Goal: Task Accomplishment & Management: Use online tool/utility

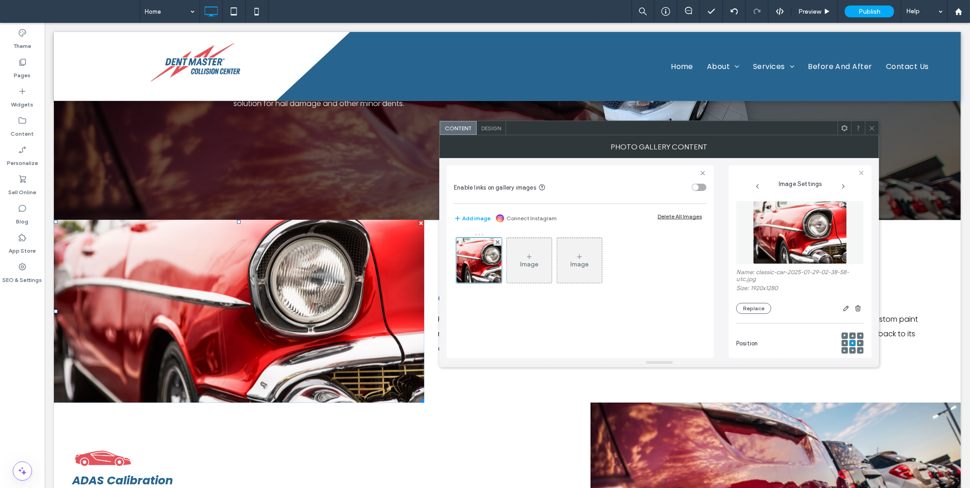
click at [869, 128] on icon at bounding box center [872, 128] width 7 height 7
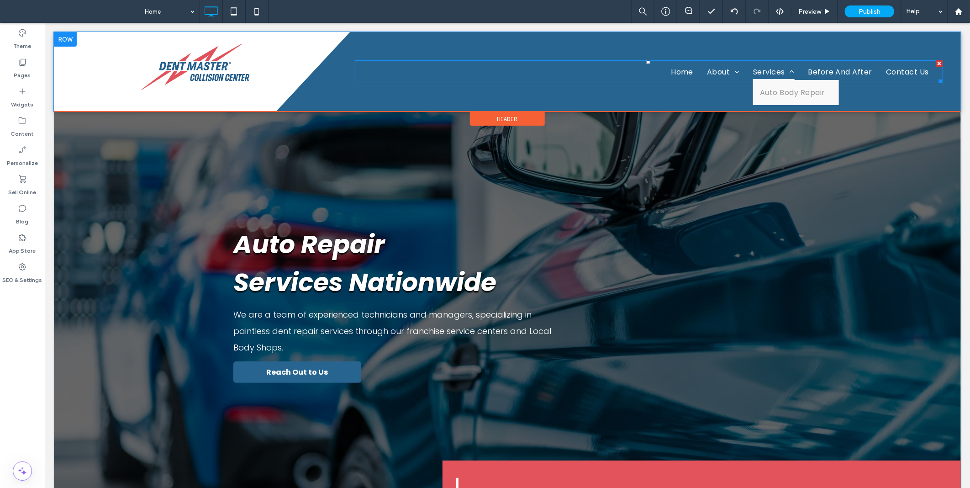
click at [758, 65] on span "Services" at bounding box center [773, 71] width 41 height 16
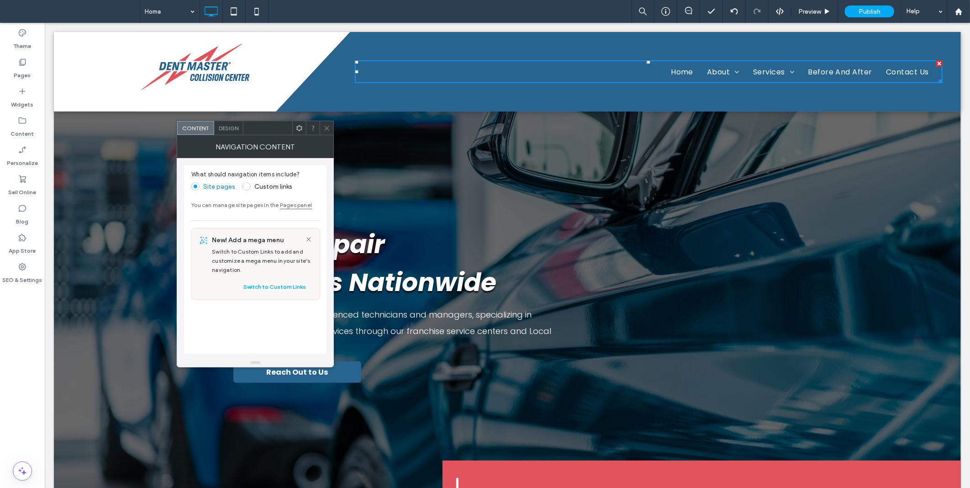
click at [324, 128] on icon at bounding box center [326, 128] width 7 height 7
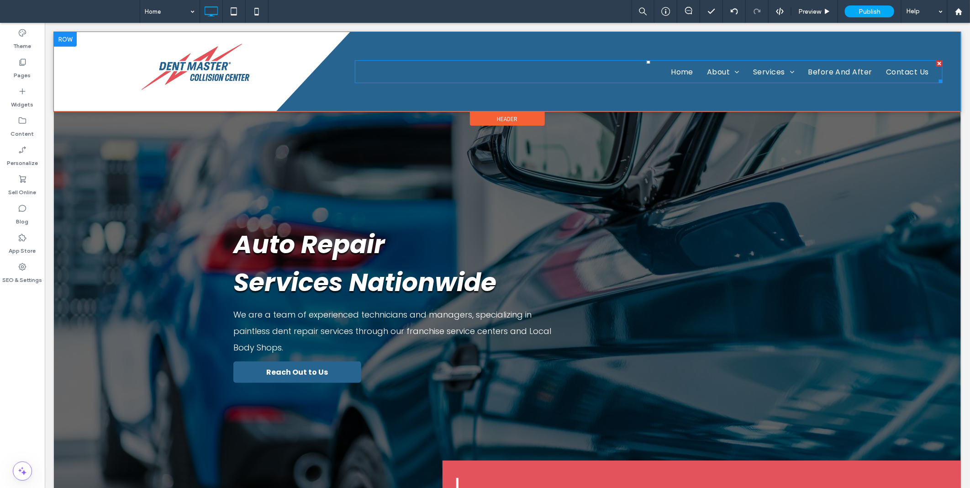
click at [577, 67] on nav "Home About Location Services Auto Body Repair Before And After Contact Us" at bounding box center [648, 71] width 588 height 22
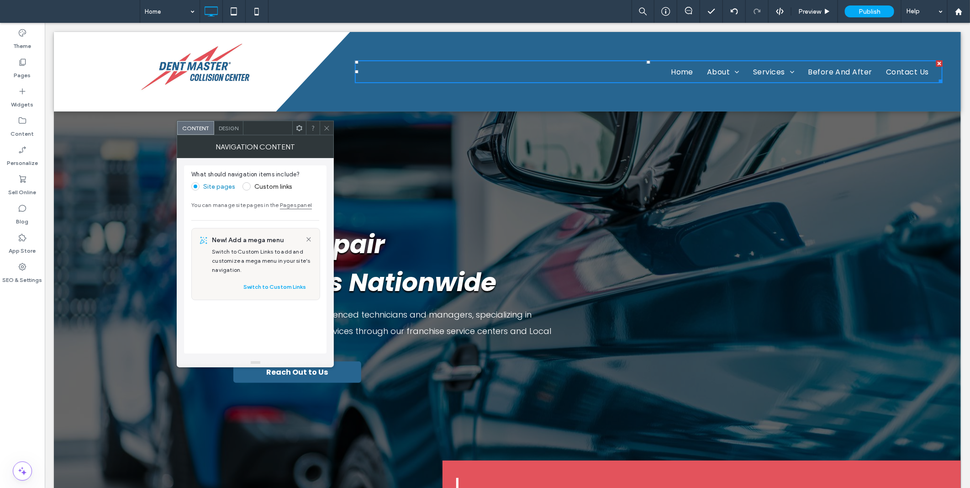
click at [240, 131] on div "Design" at bounding box center [228, 128] width 29 height 14
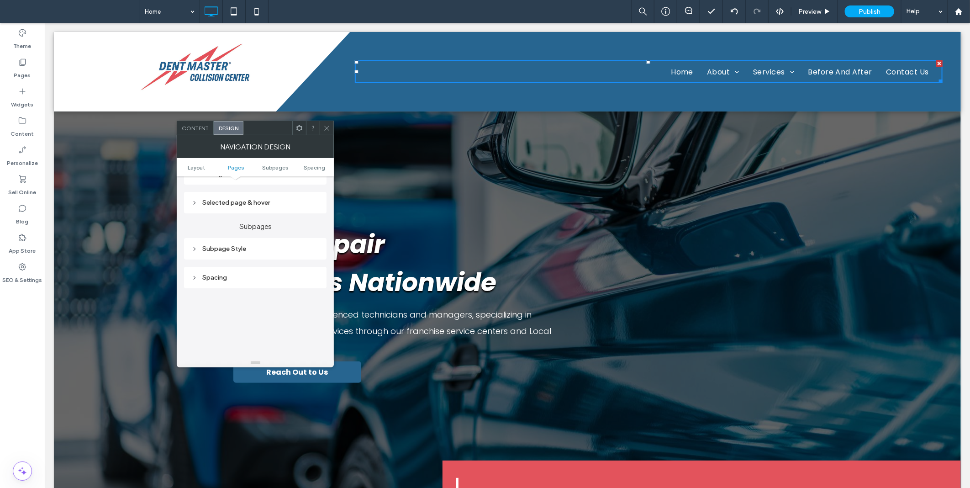
scroll to position [169, 0]
click at [222, 263] on div "All Pages" at bounding box center [255, 258] width 128 height 12
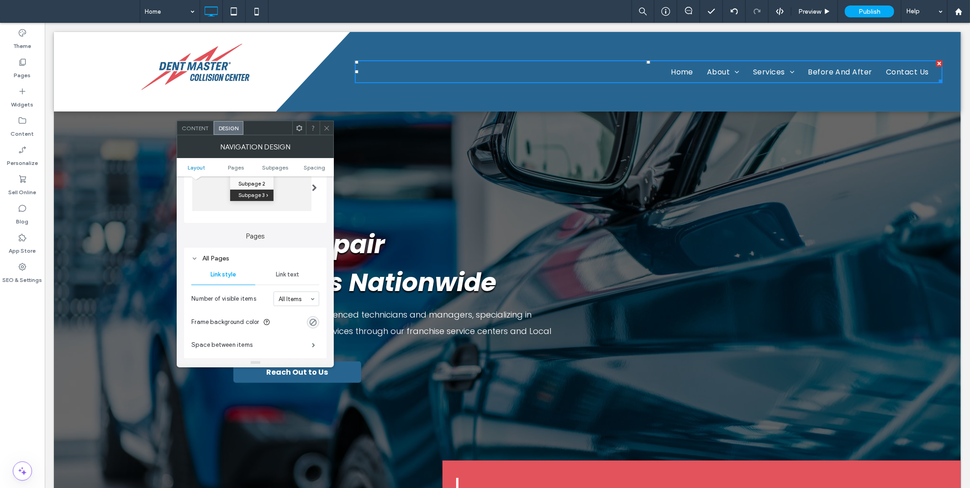
click at [219, 261] on div "All Pages" at bounding box center [255, 258] width 128 height 8
click at [225, 329] on div "Subpage Style" at bounding box center [255, 333] width 128 height 8
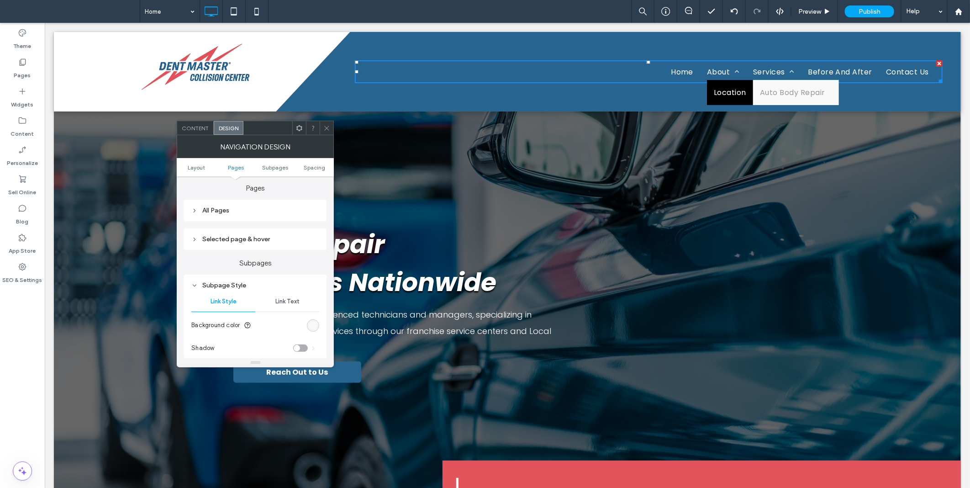
scroll to position [253, 0]
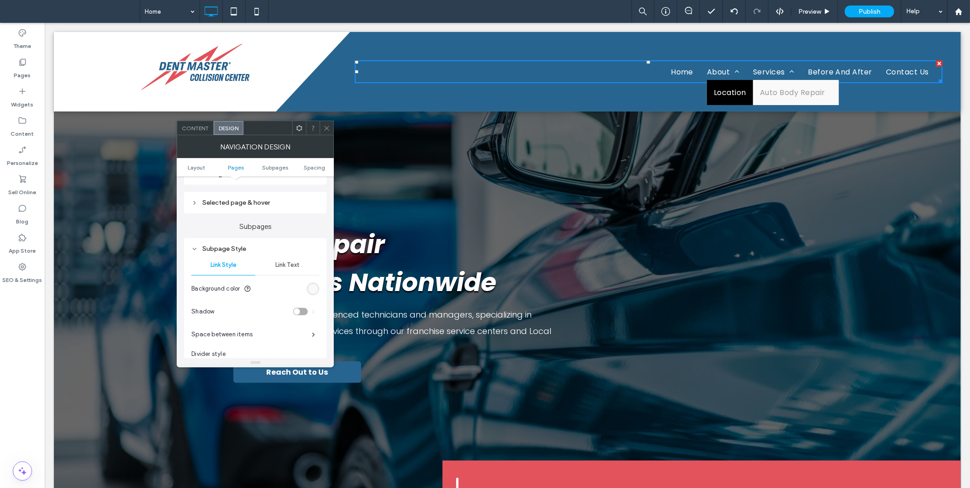
click at [291, 265] on span "Link Text" at bounding box center [287, 264] width 24 height 7
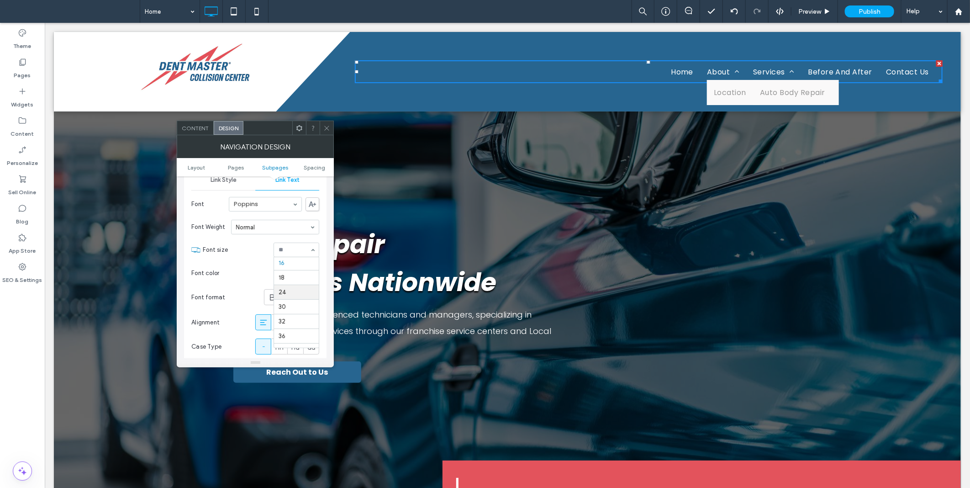
scroll to position [19, 0]
click at [316, 277] on div "rgb(153, 153, 153)" at bounding box center [313, 273] width 12 height 12
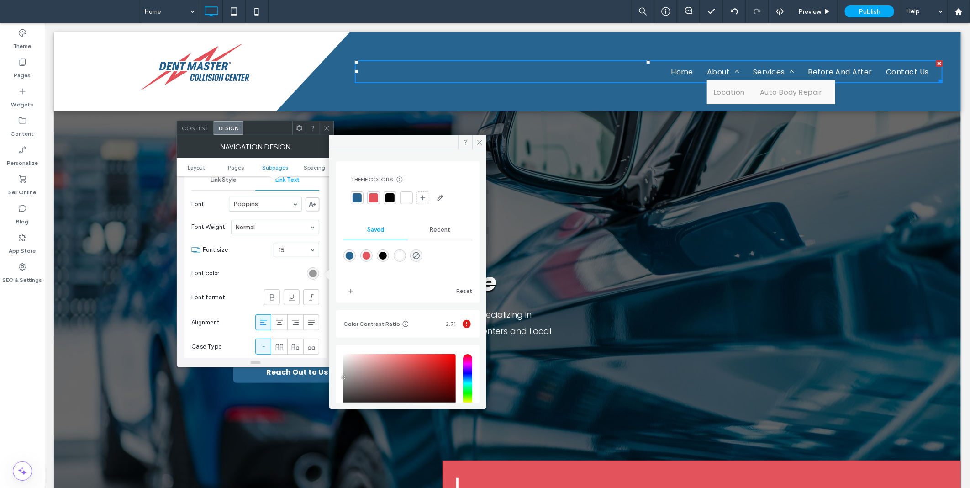
click at [381, 254] on div "rgba(0,0,0,1)" at bounding box center [383, 256] width 8 height 8
type input "*******"
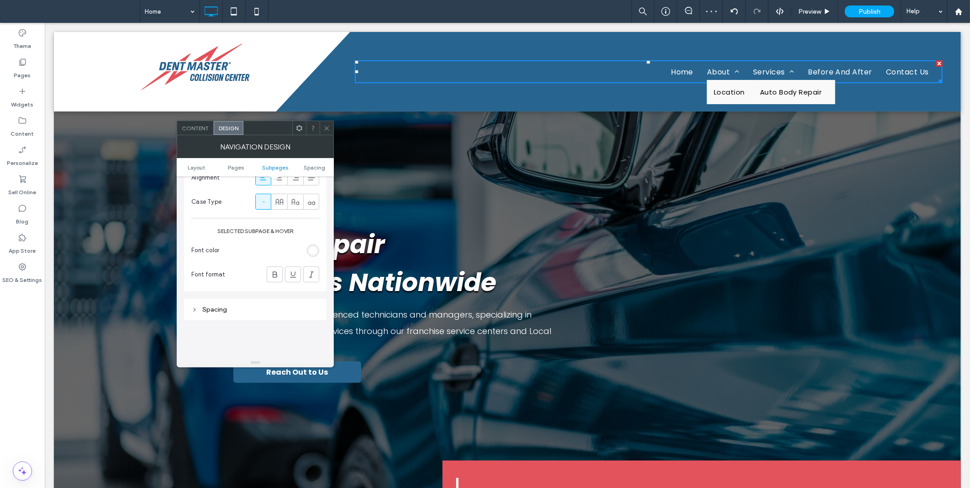
scroll to position [507, 0]
click at [267, 252] on div at bounding box center [274, 250] width 15 height 15
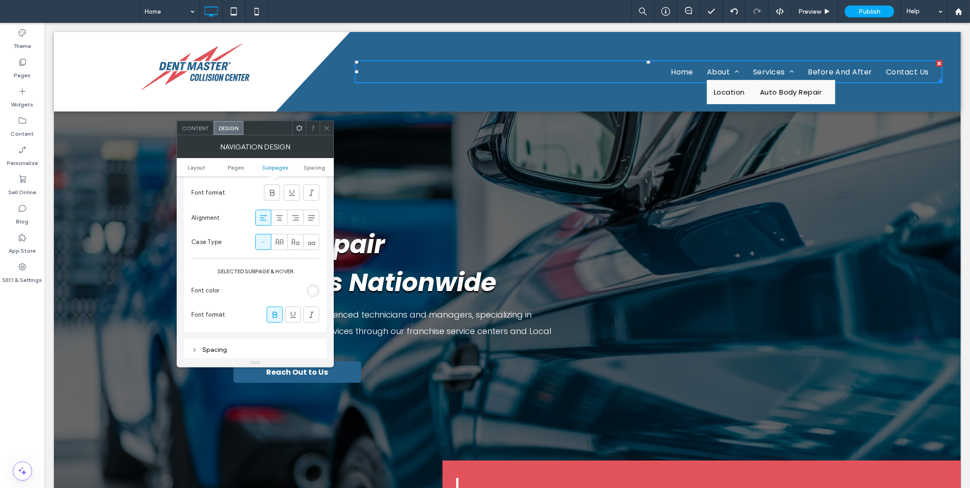
scroll to position [422, 0]
click at [313, 311] on div "rgb(255, 255, 255)" at bounding box center [313, 311] width 8 height 8
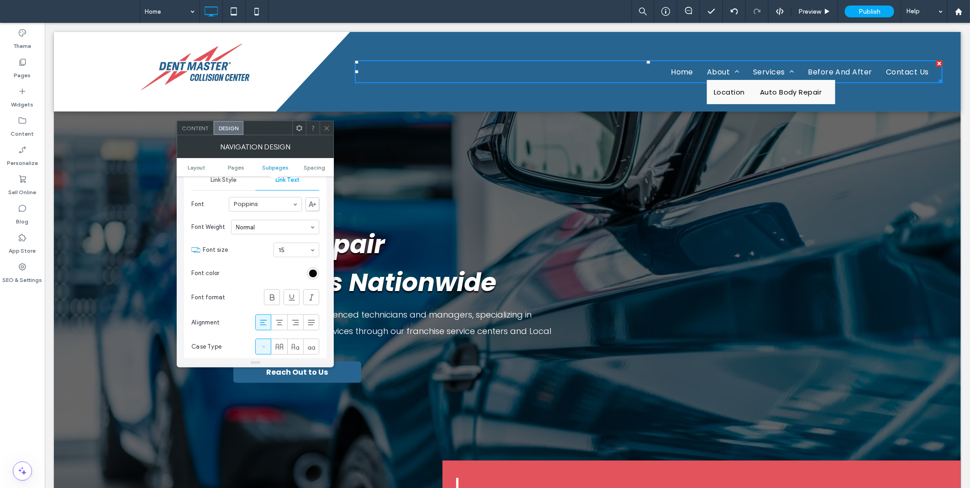
scroll to position [253, 0]
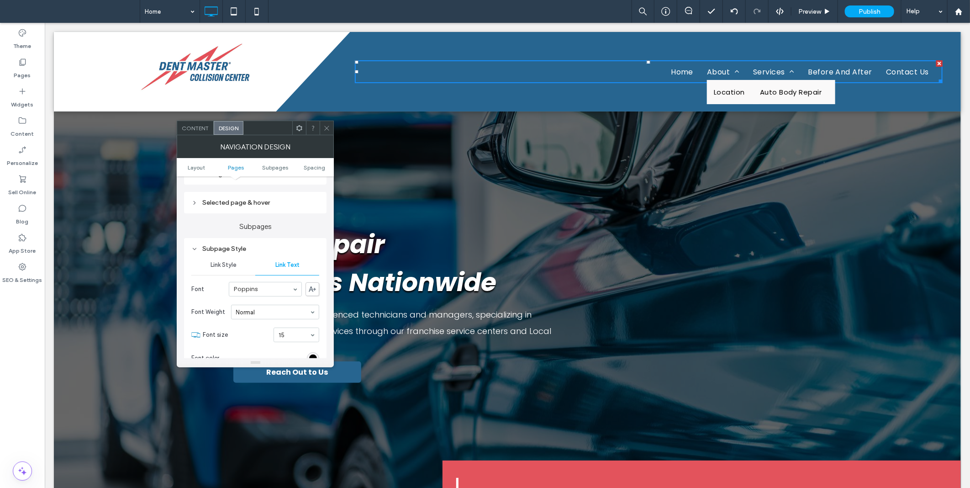
click at [229, 258] on div "Link Style" at bounding box center [223, 265] width 64 height 20
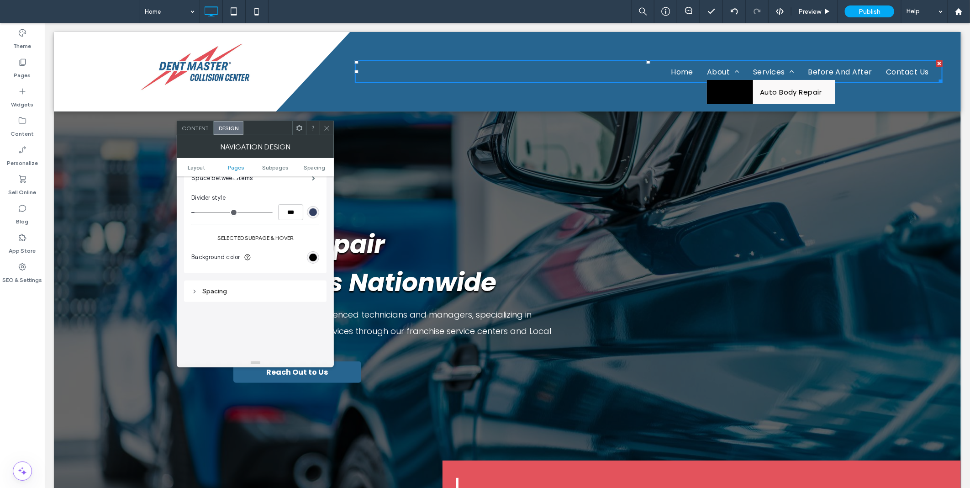
scroll to position [422, 0]
click at [314, 241] on div "rgb(0, 0, 0)" at bounding box center [313, 245] width 8 height 8
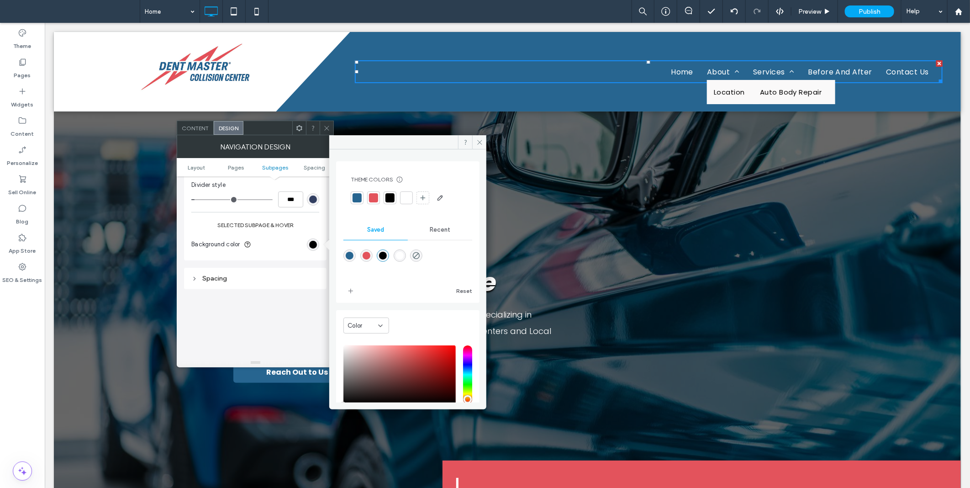
click at [357, 196] on div at bounding box center [357, 197] width 9 height 9
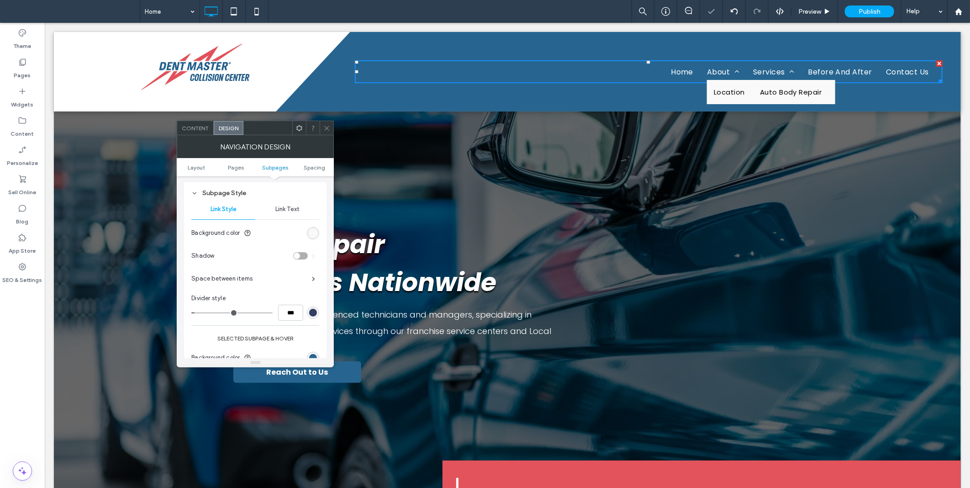
scroll to position [253, 0]
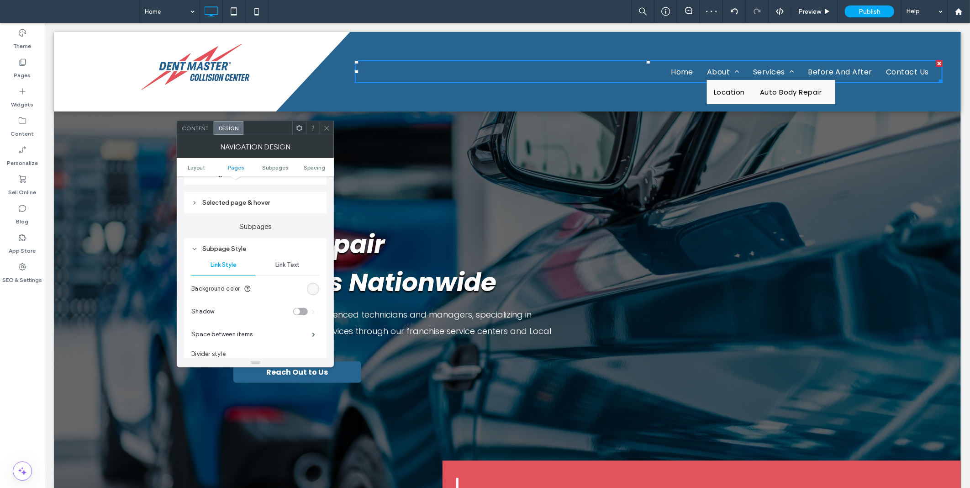
click at [302, 308] on div "toggle" at bounding box center [300, 311] width 15 height 7
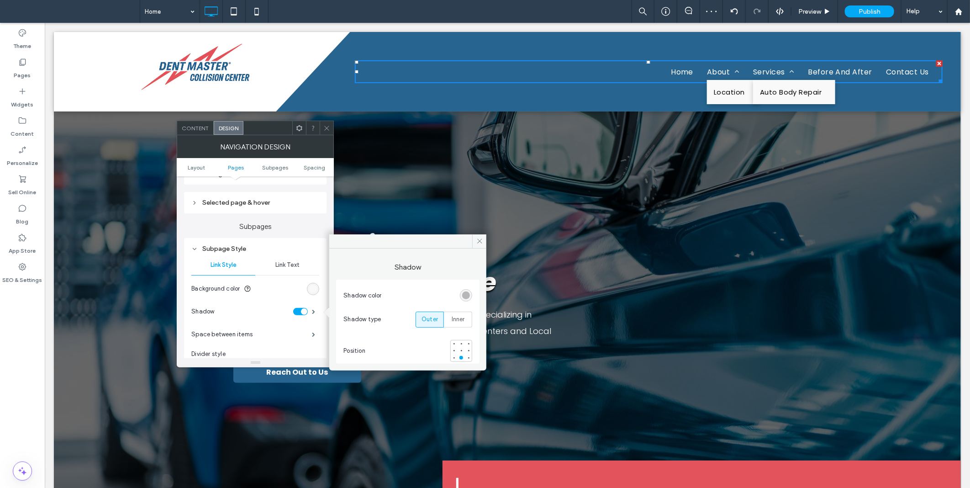
click at [275, 264] on span "Link Text" at bounding box center [287, 264] width 24 height 7
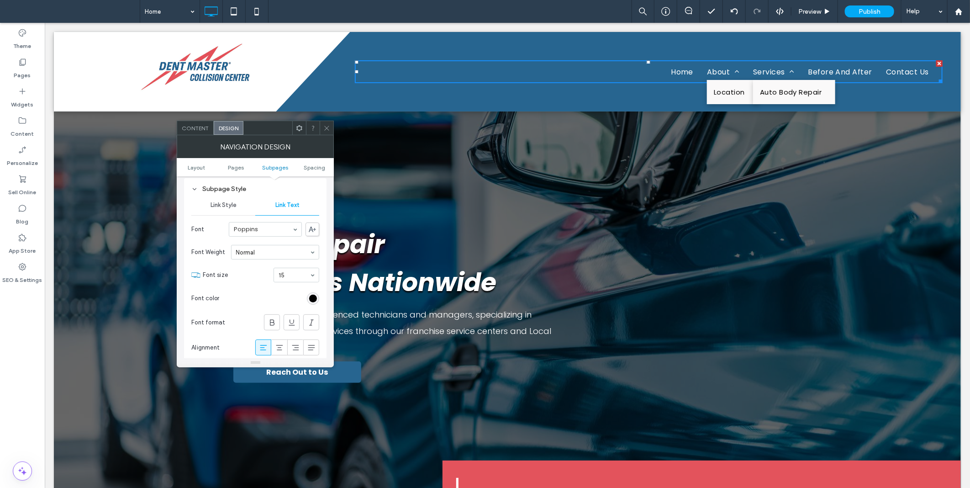
scroll to position [422, 0]
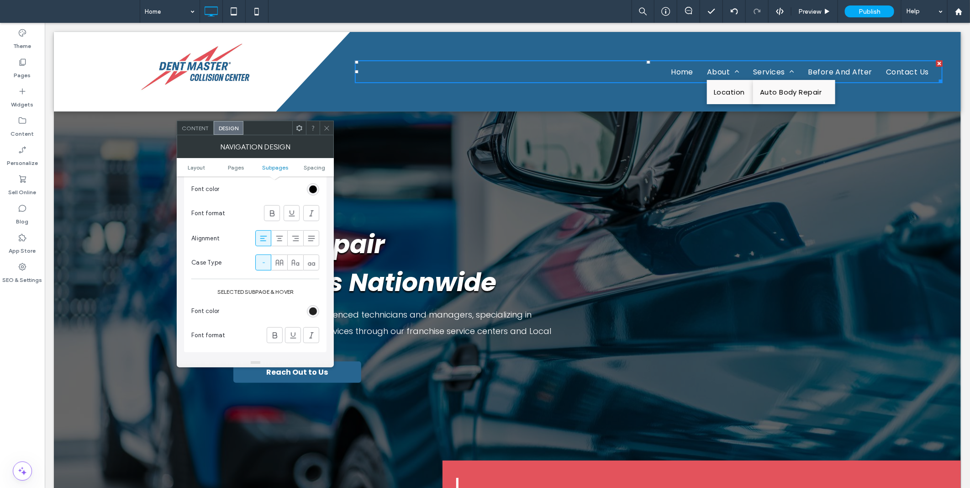
click at [310, 308] on div "rgb(0, 0, 0)" at bounding box center [313, 311] width 12 height 12
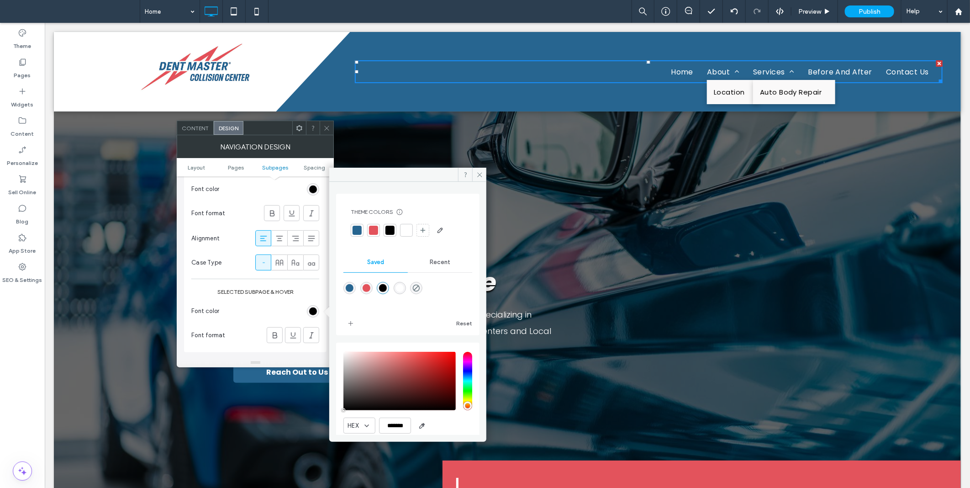
click at [407, 226] on div at bounding box center [406, 230] width 9 height 9
click at [324, 129] on icon at bounding box center [326, 128] width 7 height 7
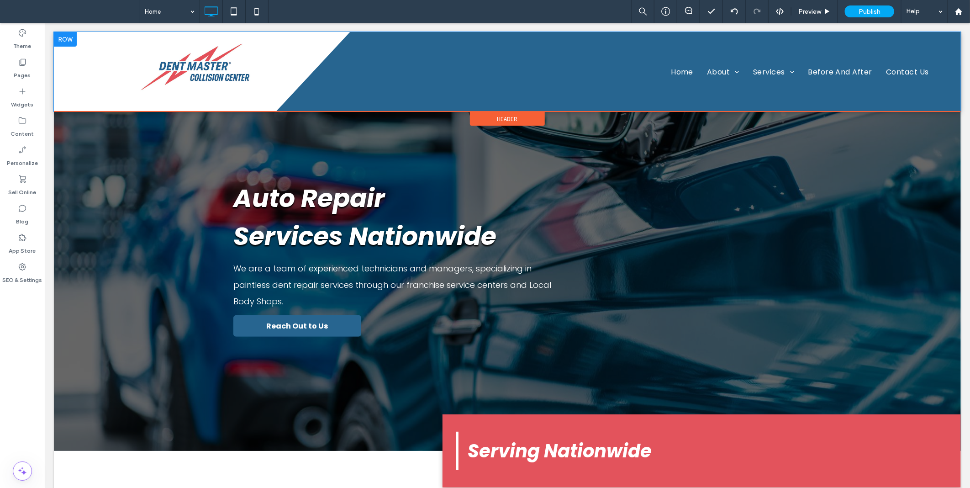
scroll to position [0, 0]
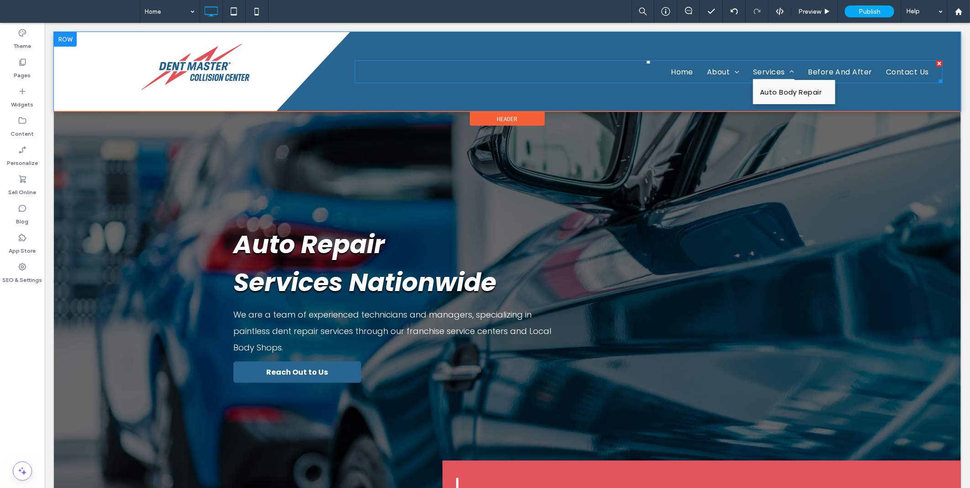
click at [771, 68] on span "Services" at bounding box center [773, 71] width 41 height 16
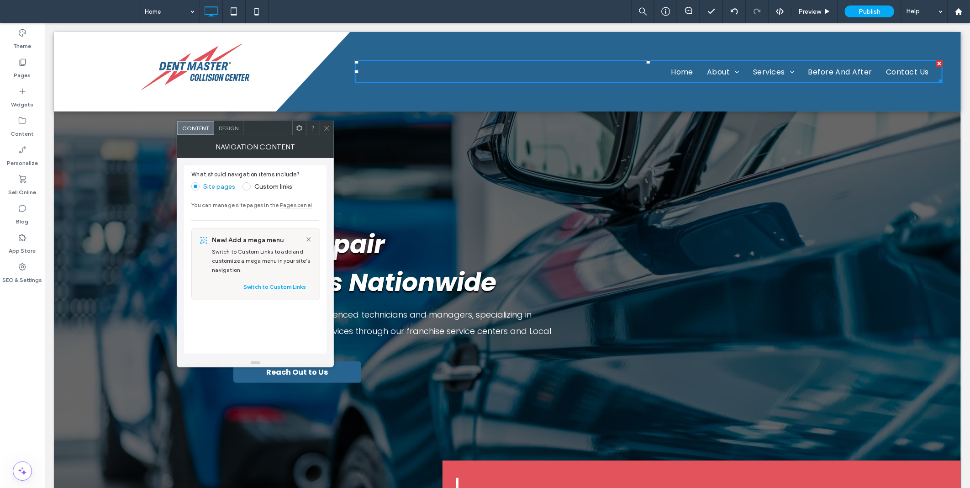
click at [236, 123] on div "Design" at bounding box center [228, 128] width 29 height 14
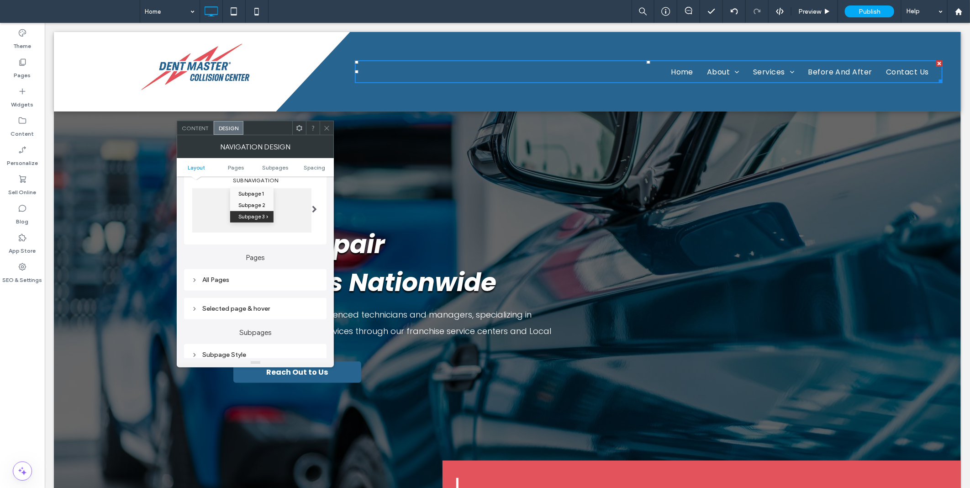
scroll to position [169, 0]
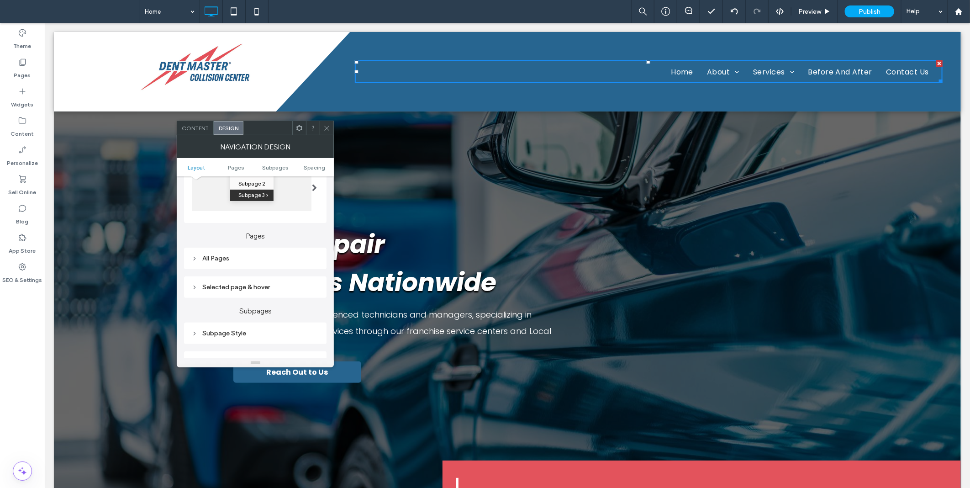
click at [255, 256] on div "All Pages" at bounding box center [255, 258] width 128 height 8
click at [286, 273] on span "Link text" at bounding box center [287, 274] width 23 height 7
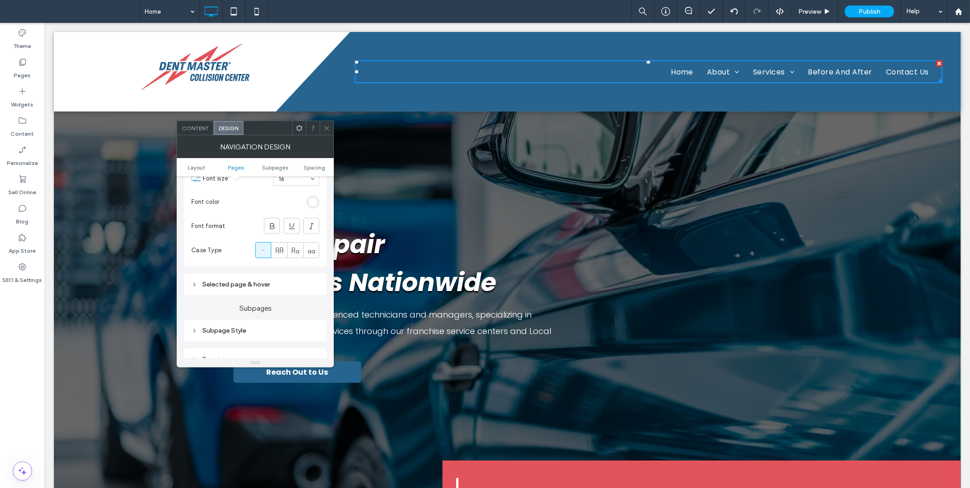
scroll to position [338, 0]
click at [285, 249] on div at bounding box center [279, 246] width 15 height 15
click at [254, 284] on div "Selected page & hover" at bounding box center [255, 281] width 128 height 8
click at [287, 300] on span "Link Text" at bounding box center [287, 296] width 24 height 7
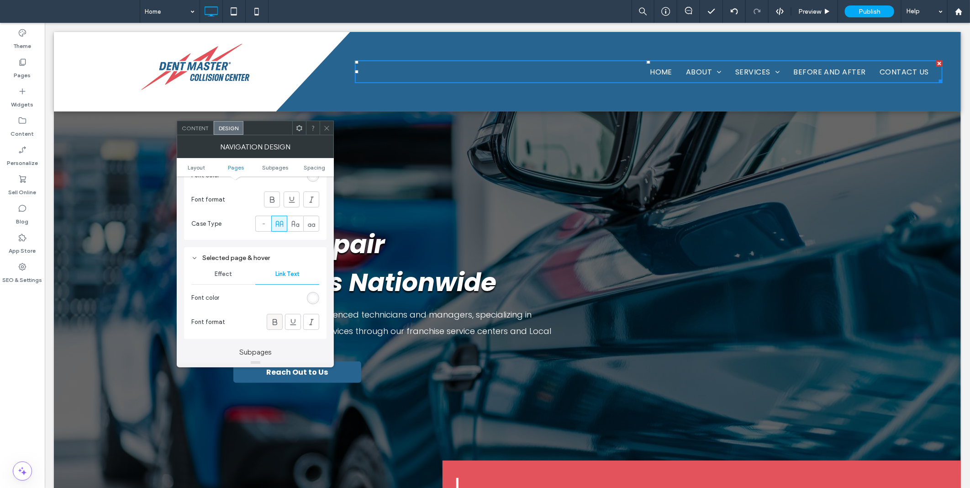
scroll to position [422, 0]
click at [276, 266] on span at bounding box center [274, 260] width 9 height 15
click at [243, 218] on div "Effect" at bounding box center [223, 213] width 64 height 20
click at [243, 236] on span "center underline" at bounding box center [236, 241] width 47 height 14
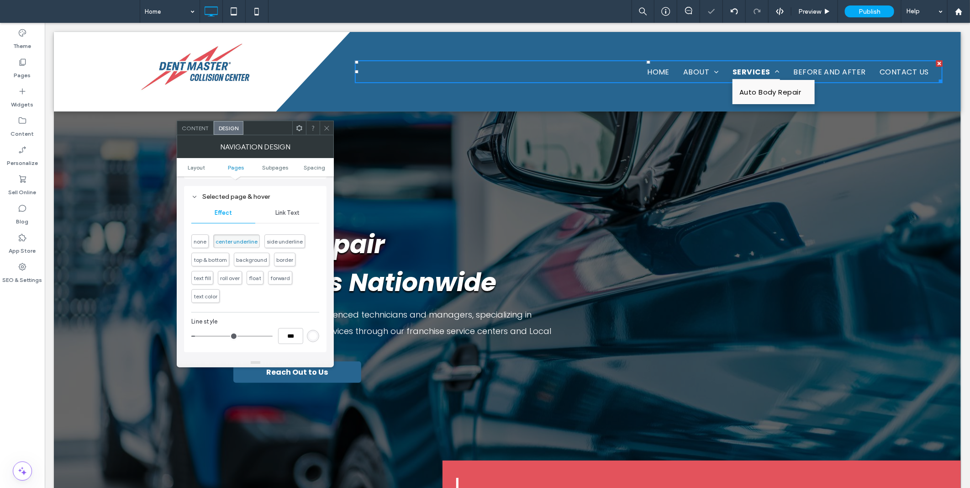
type input "*"
click at [290, 336] on input "***" at bounding box center [290, 336] width 25 height 16
type input "*"
type input "***"
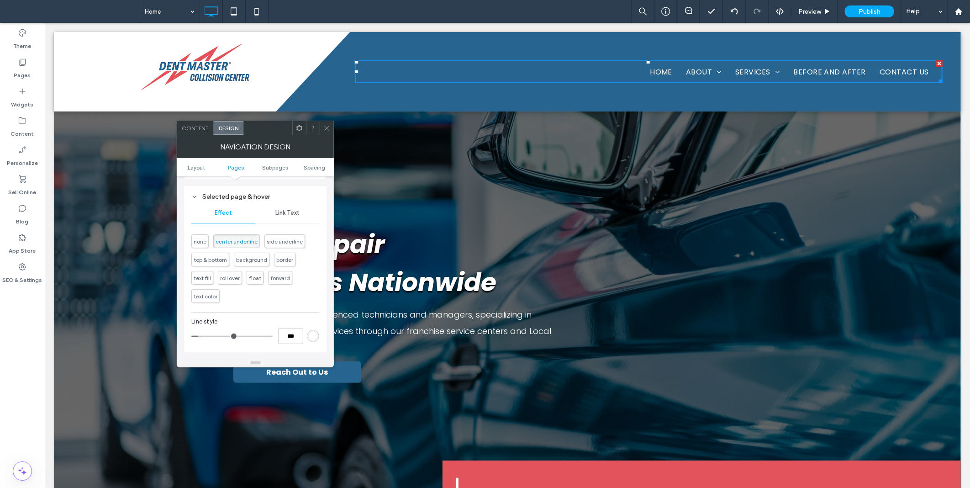
drag, startPoint x: 326, startPoint y: 127, endPoint x: 321, endPoint y: 109, distance: 18.8
click at [326, 127] on icon at bounding box center [326, 128] width 7 height 7
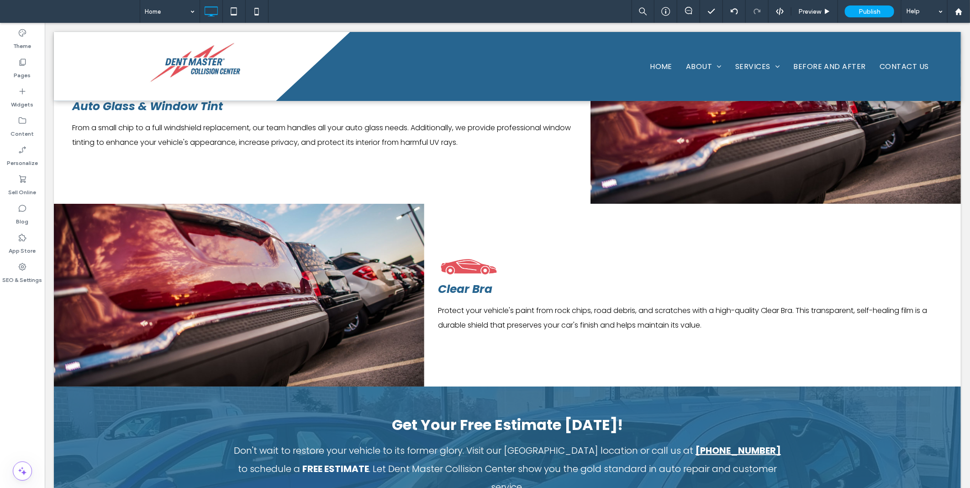
scroll to position [2100, 0]
